Goal: Answer question/provide support

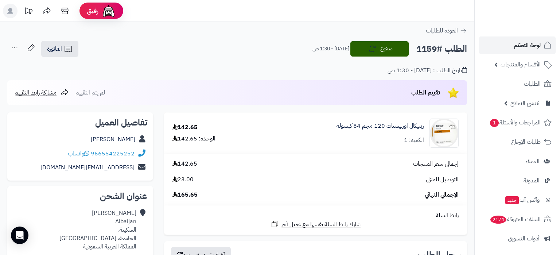
scroll to position [38, 0]
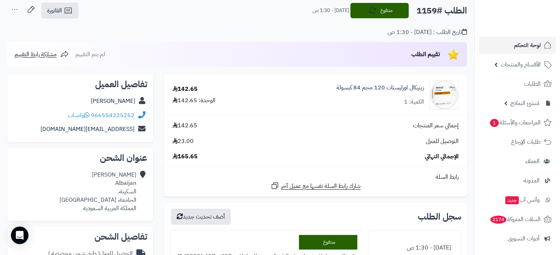
click at [426, 15] on h2 "الطلب #1159" at bounding box center [441, 10] width 51 height 15
copy h2 "1159"
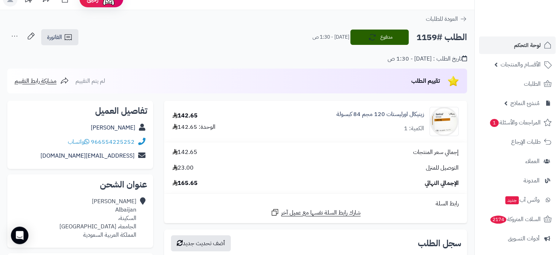
scroll to position [0, 0]
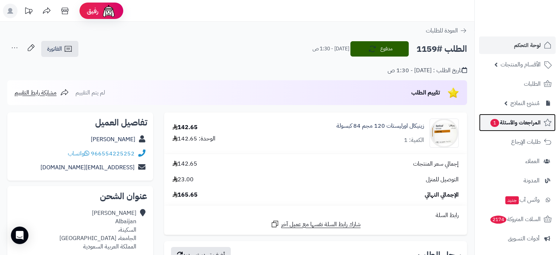
click at [507, 121] on span "المراجعات والأسئلة 1" at bounding box center [515, 122] width 51 height 10
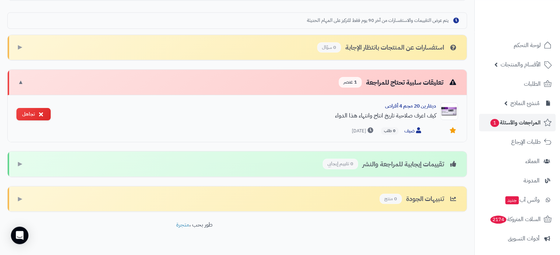
scroll to position [223, 0]
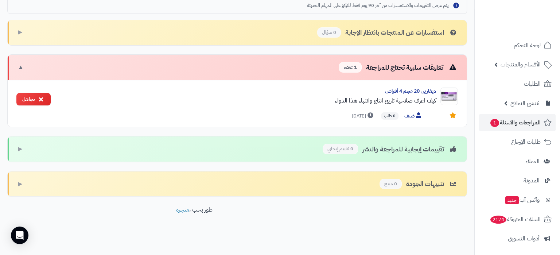
click at [339, 67] on span "1 عنصر" at bounding box center [350, 67] width 23 height 11
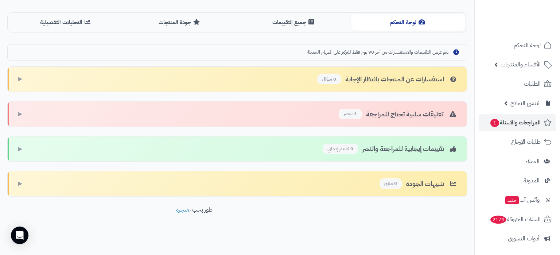
click at [350, 112] on span "1 عنصر" at bounding box center [350, 114] width 23 height 11
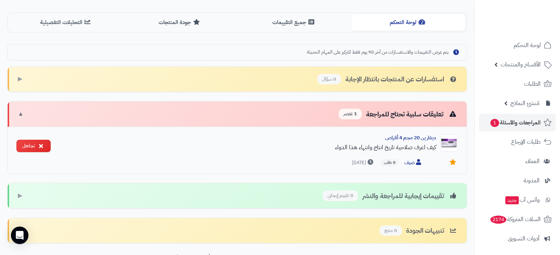
click at [424, 145] on div "كيف اعرف صلاحية تاريخ انتاج وانتهاء هذا الدواء" at bounding box center [247, 147] width 380 height 9
click at [411, 164] on span "ضيف" at bounding box center [413, 163] width 19 height 8
click at [449, 144] on img at bounding box center [448, 142] width 17 height 17
click at [405, 148] on div "كيف اعرف صلاحية تاريخ انتاج وانتهاء هذا الدواء" at bounding box center [247, 147] width 380 height 9
click at [362, 164] on span "منذ 3 يوم" at bounding box center [363, 162] width 23 height 7
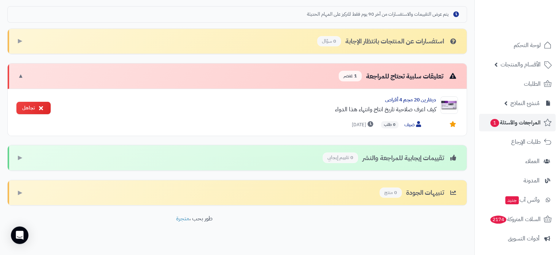
scroll to position [215, 0]
click at [362, 190] on div "تنبيهات الجودة 0 منتج ▶" at bounding box center [237, 193] width 459 height 26
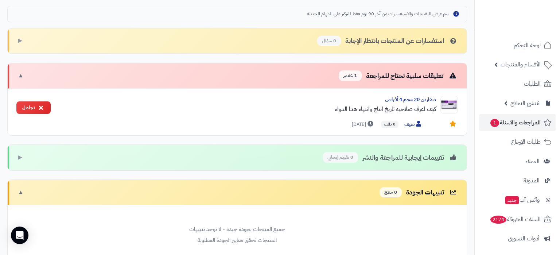
click at [348, 158] on span "0 تقييم إيجابي" at bounding box center [340, 157] width 35 height 11
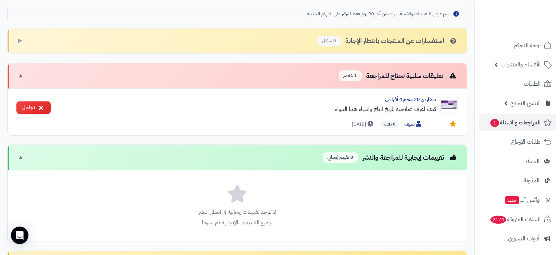
click at [348, 158] on span "0 تقييم إيجابي" at bounding box center [340, 157] width 35 height 11
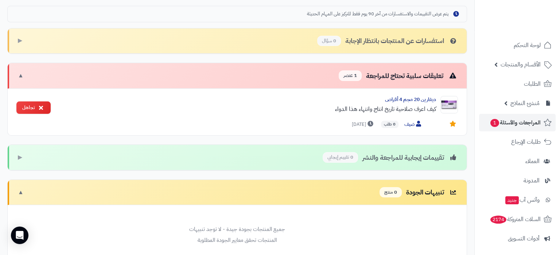
click at [336, 47] on div "استفسارات عن المنتجات بانتظار الإجابة 0 سؤال ▶" at bounding box center [237, 41] width 459 height 26
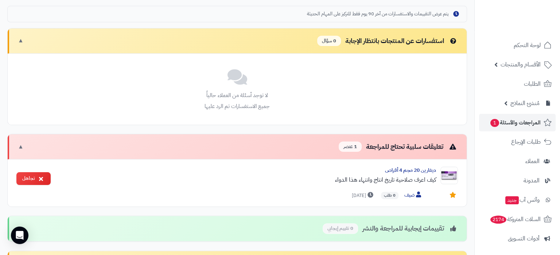
click at [326, 145] on div "تعليقات سلبية تحتاج للمراجعة 1 عنصر ▼" at bounding box center [237, 147] width 459 height 26
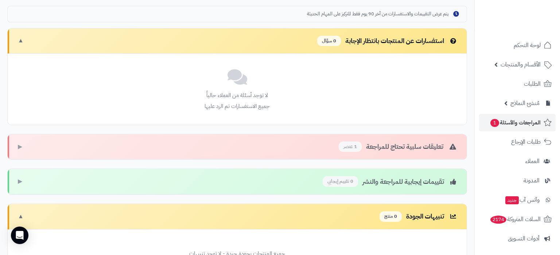
click at [181, 136] on div "تعليقات سلبية تحتاج للمراجعة 1 عنصر ▶" at bounding box center [237, 147] width 459 height 26
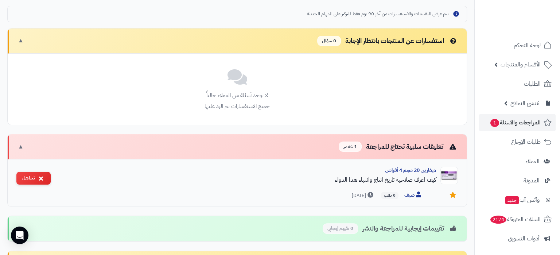
click at [23, 174] on button "تجاهل" at bounding box center [33, 178] width 34 height 13
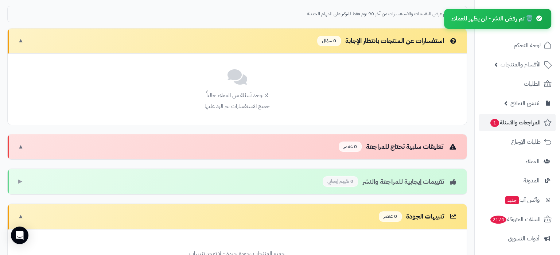
click at [345, 145] on span "0 عنصر" at bounding box center [350, 146] width 23 height 11
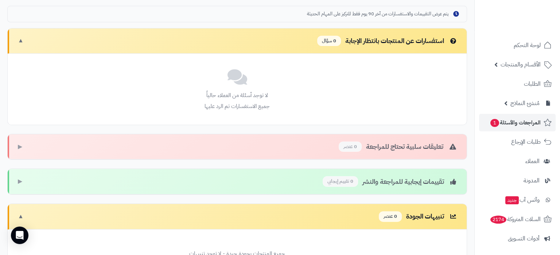
click at [387, 152] on div "تعليقات سلبية تحتاج للمراجعة 0 عنصر ▶" at bounding box center [237, 147] width 459 height 26
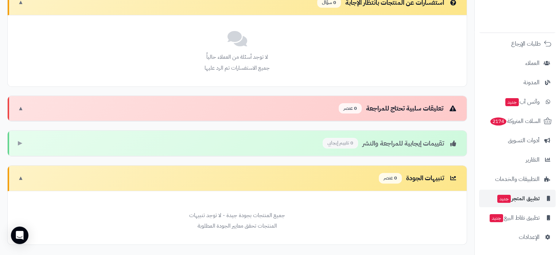
scroll to position [45, 0]
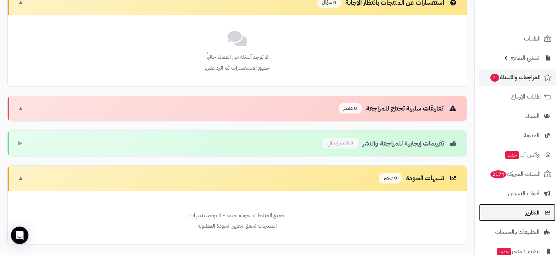
click at [523, 207] on link "التقارير" at bounding box center [517, 212] width 77 height 17
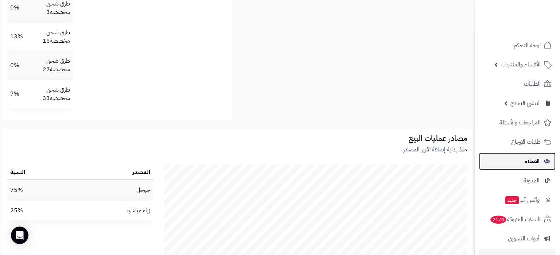
click at [524, 160] on link "العملاء" at bounding box center [517, 160] width 77 height 17
